Goal: Task Accomplishment & Management: Use online tool/utility

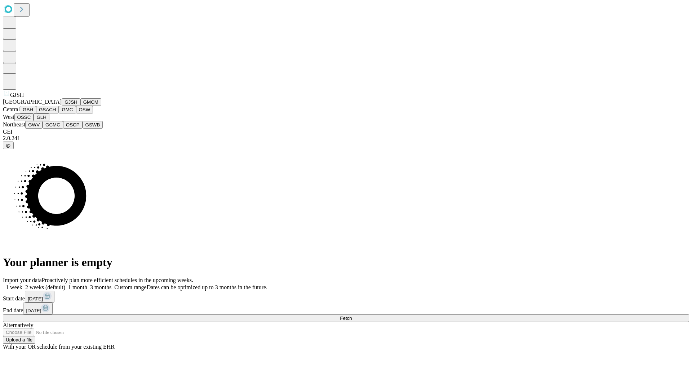
click at [62, 106] on button "GJSH" at bounding box center [71, 102] width 19 height 8
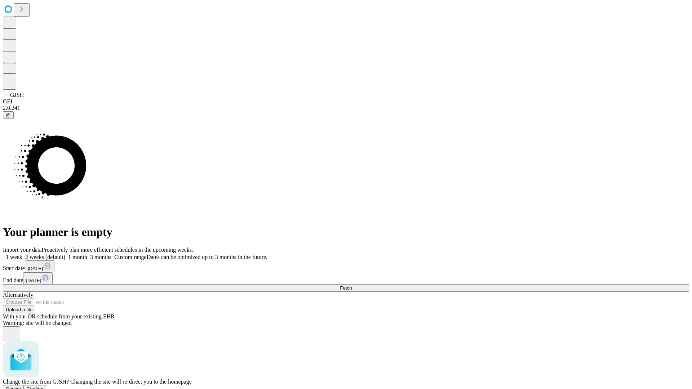
click at [44, 386] on span "Confirm" at bounding box center [35, 388] width 17 height 5
click at [22, 254] on label "1 week" at bounding box center [12, 257] width 19 height 6
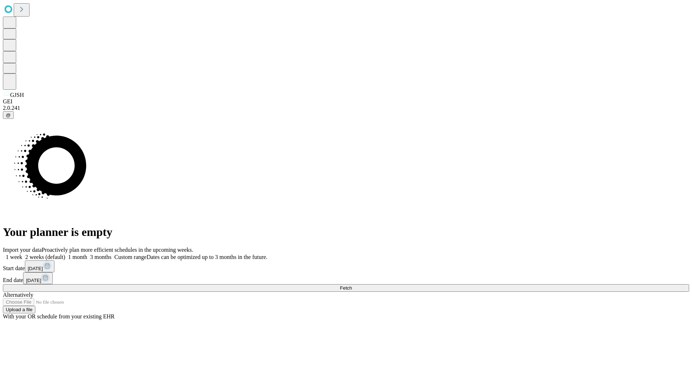
click at [352, 285] on span "Fetch" at bounding box center [346, 287] width 12 height 5
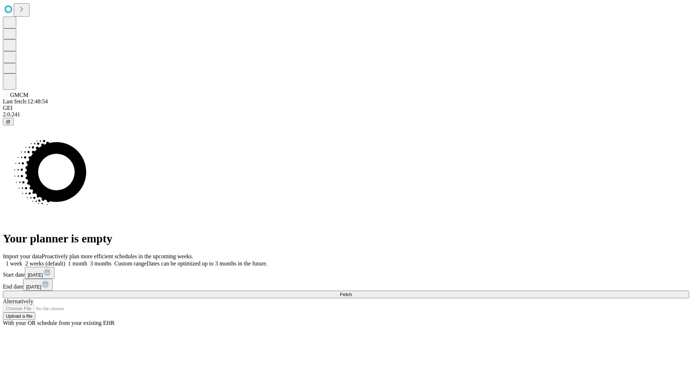
click at [22, 260] on label "1 week" at bounding box center [12, 263] width 19 height 6
click at [352, 292] on span "Fetch" at bounding box center [346, 294] width 12 height 5
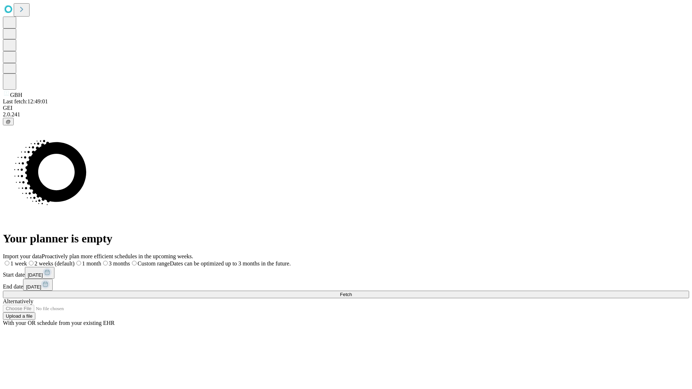
click at [27, 260] on label "1 week" at bounding box center [15, 263] width 24 height 6
click at [352, 292] on span "Fetch" at bounding box center [346, 294] width 12 height 5
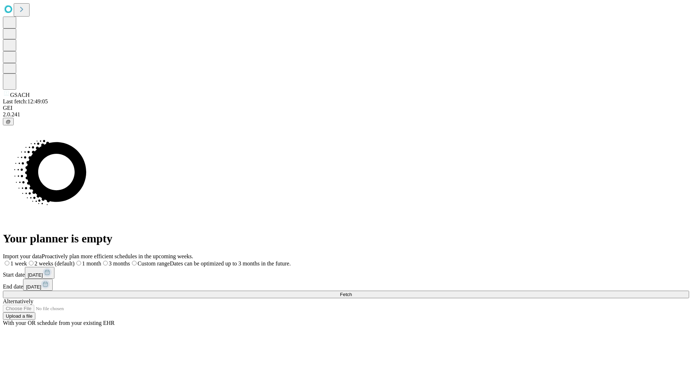
click at [27, 260] on label "1 week" at bounding box center [15, 263] width 24 height 6
click at [352, 292] on span "Fetch" at bounding box center [346, 294] width 12 height 5
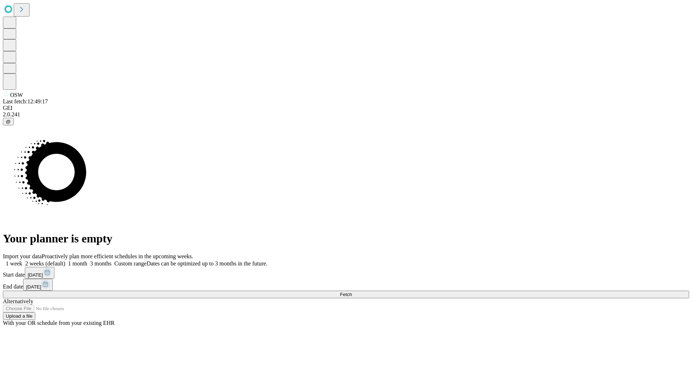
click at [352, 292] on span "Fetch" at bounding box center [346, 294] width 12 height 5
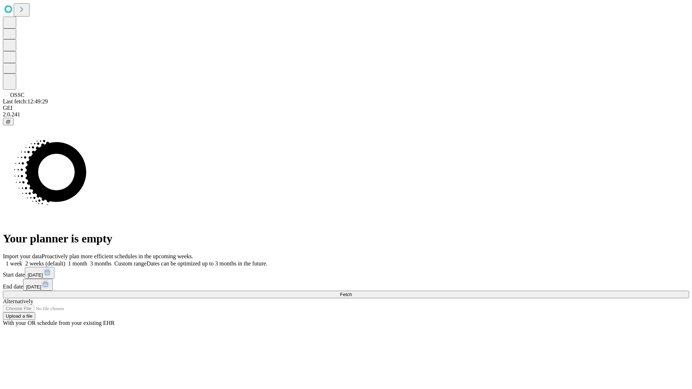
click at [22, 260] on label "1 week" at bounding box center [12, 263] width 19 height 6
click at [352, 292] on span "Fetch" at bounding box center [346, 294] width 12 height 5
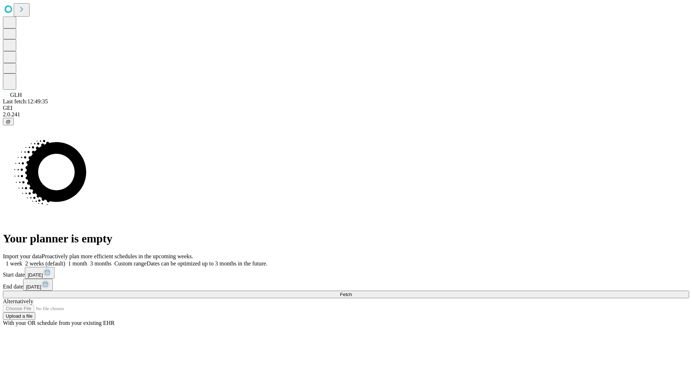
click at [22, 260] on label "1 week" at bounding box center [12, 263] width 19 height 6
click at [352, 292] on span "Fetch" at bounding box center [346, 294] width 12 height 5
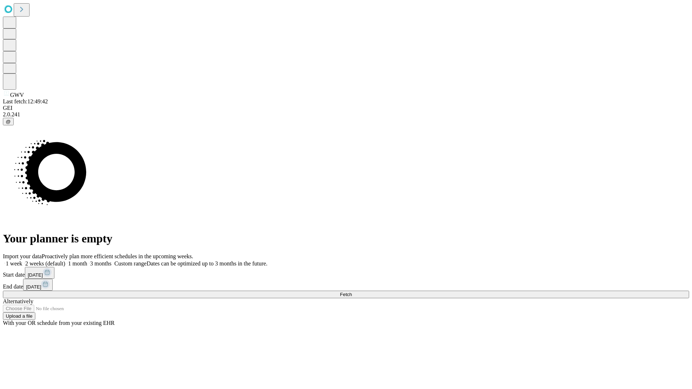
click at [22, 260] on label "1 week" at bounding box center [12, 263] width 19 height 6
click at [352, 292] on span "Fetch" at bounding box center [346, 294] width 12 height 5
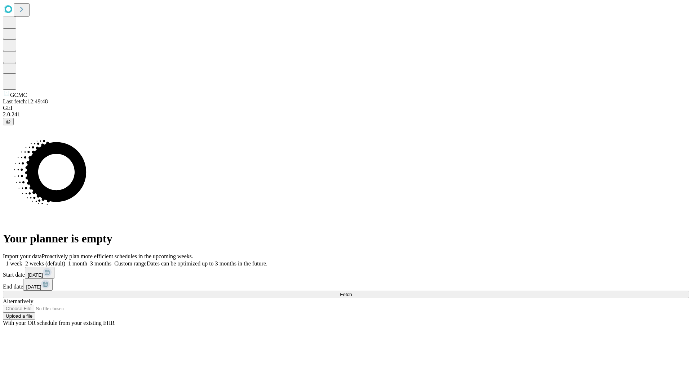
click at [22, 260] on label "1 week" at bounding box center [12, 263] width 19 height 6
click at [352, 292] on span "Fetch" at bounding box center [346, 294] width 12 height 5
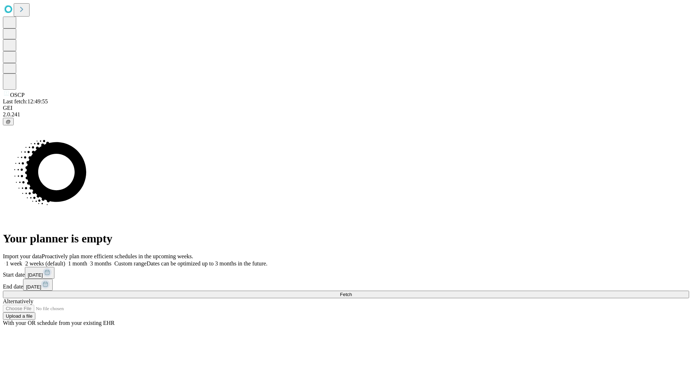
click at [22, 260] on label "1 week" at bounding box center [12, 263] width 19 height 6
click at [352, 292] on span "Fetch" at bounding box center [346, 294] width 12 height 5
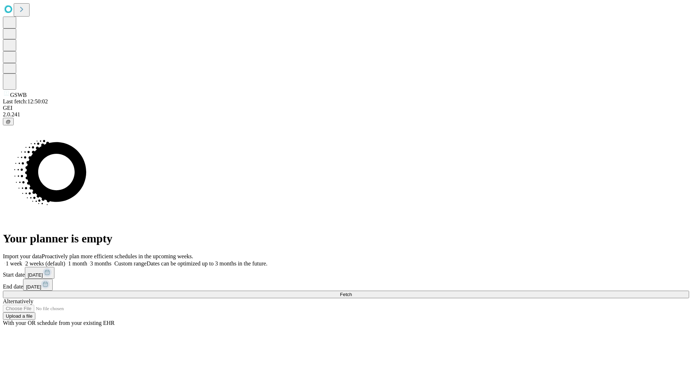
click at [22, 260] on label "1 week" at bounding box center [12, 263] width 19 height 6
click at [352, 292] on span "Fetch" at bounding box center [346, 294] width 12 height 5
